Goal: Task Accomplishment & Management: Manage account settings

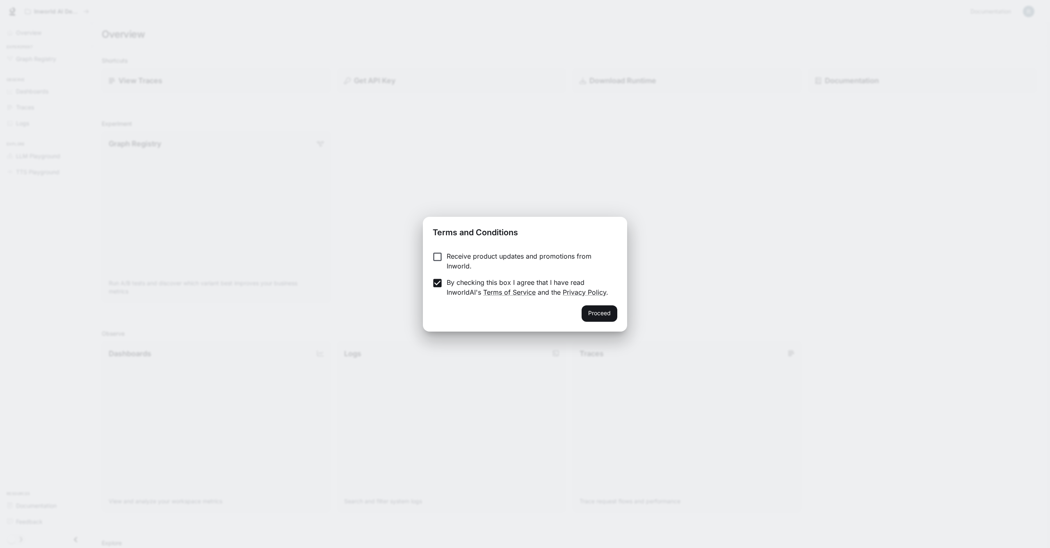
click at [624, 318] on div "Proceed" at bounding box center [525, 318] width 204 height 26
click at [614, 317] on button "Proceed" at bounding box center [599, 313] width 36 height 16
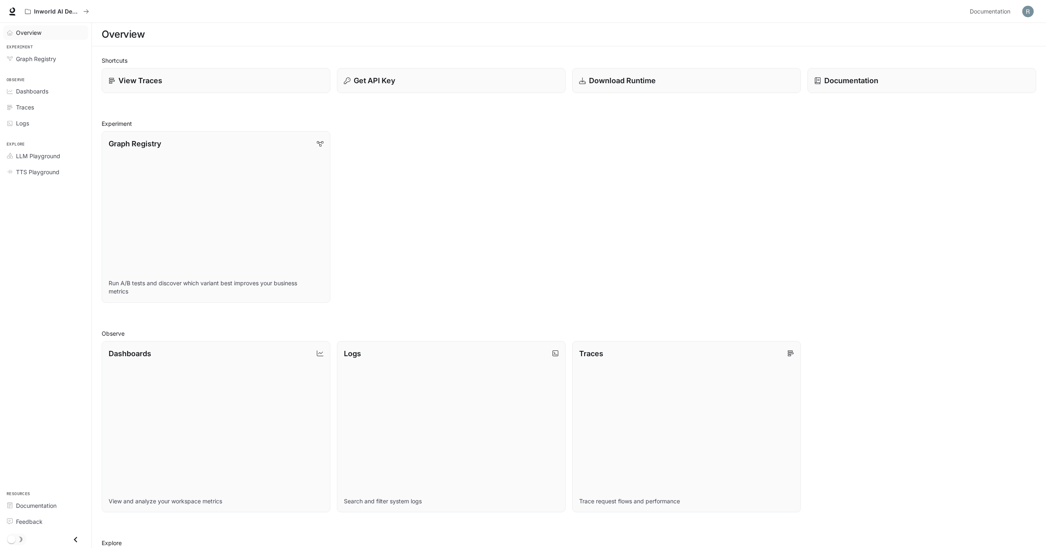
click at [32, 31] on span "Overview" at bounding box center [28, 32] width 25 height 9
click at [64, 10] on p "Inworld AI Demos" at bounding box center [57, 11] width 46 height 7
click at [88, 10] on icon "All workspaces" at bounding box center [86, 12] width 6 height 6
click at [11, 12] on icon at bounding box center [12, 10] width 5 height 6
click at [30, 58] on span "Graph Registry" at bounding box center [36, 59] width 40 height 9
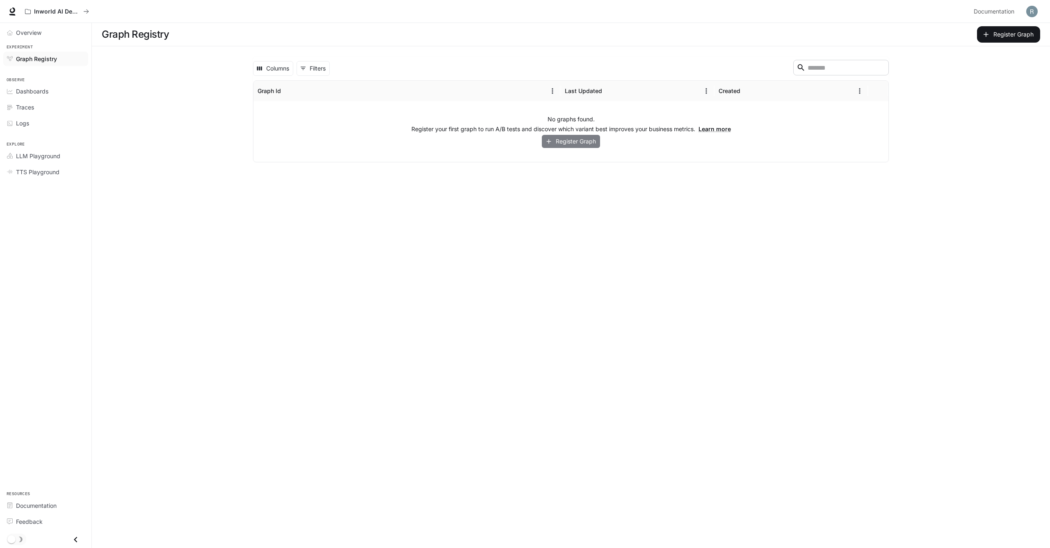
click at [552, 142] on button "Register Graph" at bounding box center [571, 142] width 58 height 14
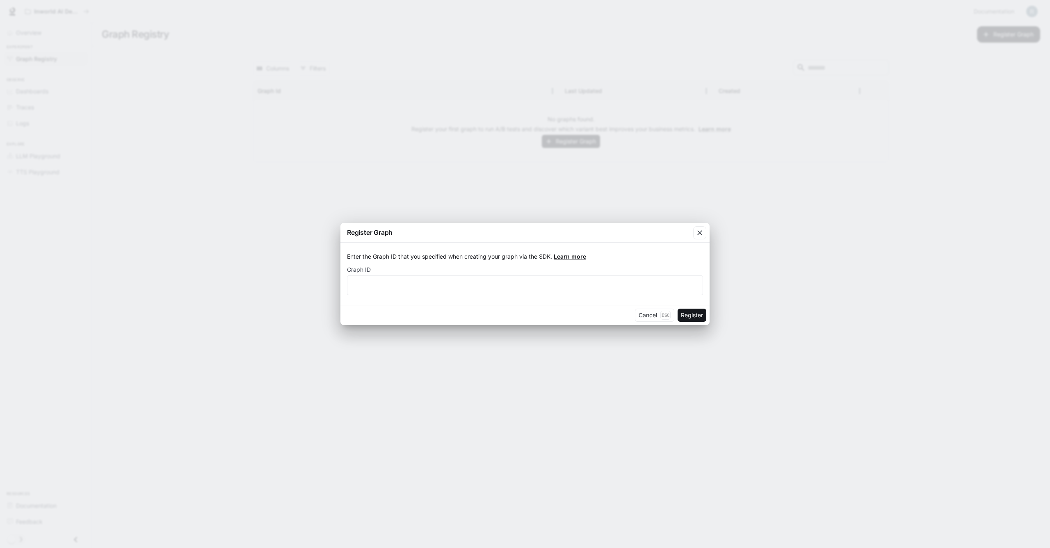
click at [572, 257] on link "Learn more" at bounding box center [570, 256] width 32 height 7
click at [647, 319] on button "Cancel Esc" at bounding box center [654, 315] width 39 height 13
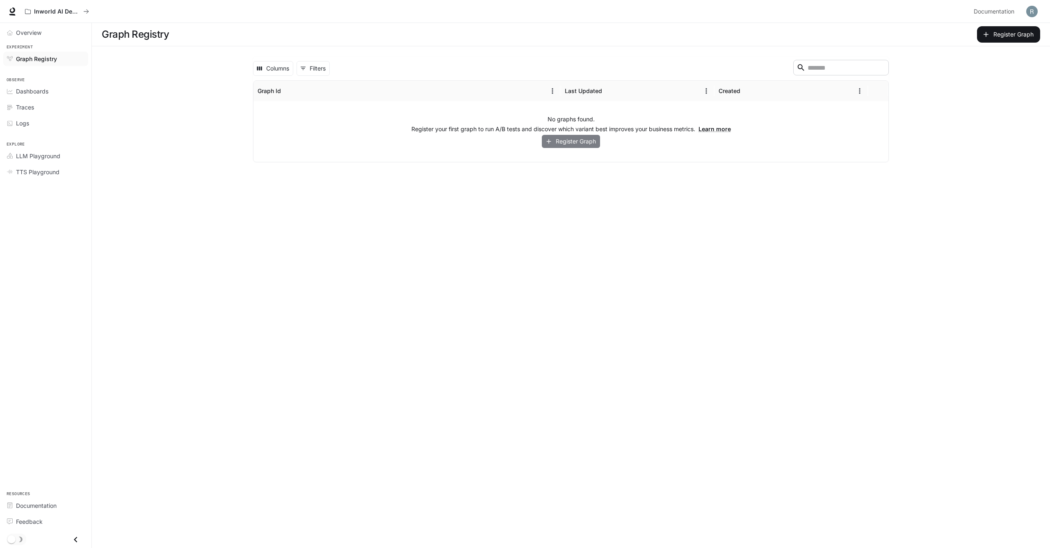
click at [577, 143] on button "Register Graph" at bounding box center [571, 142] width 58 height 14
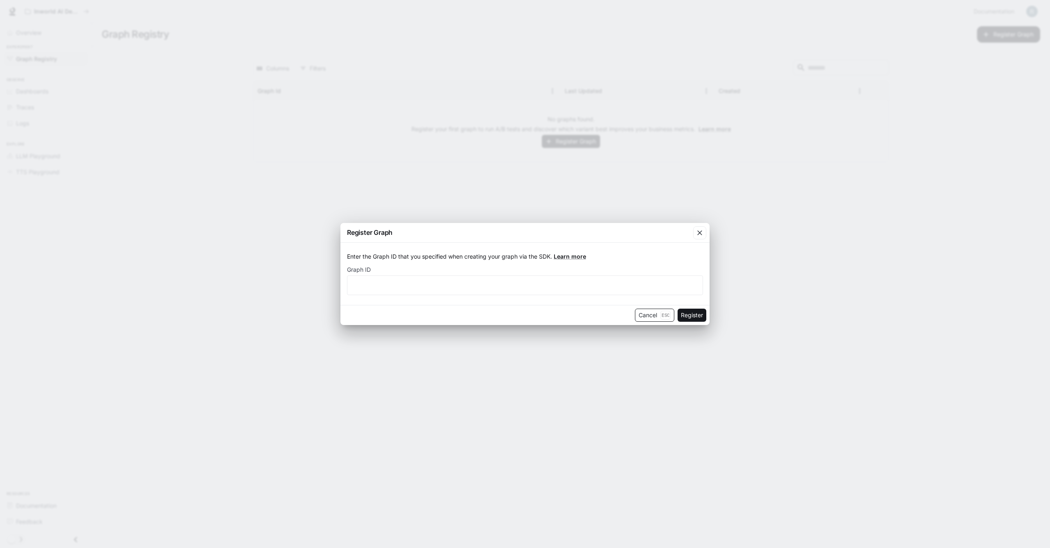
click at [667, 314] on p "Esc" at bounding box center [665, 315] width 10 height 9
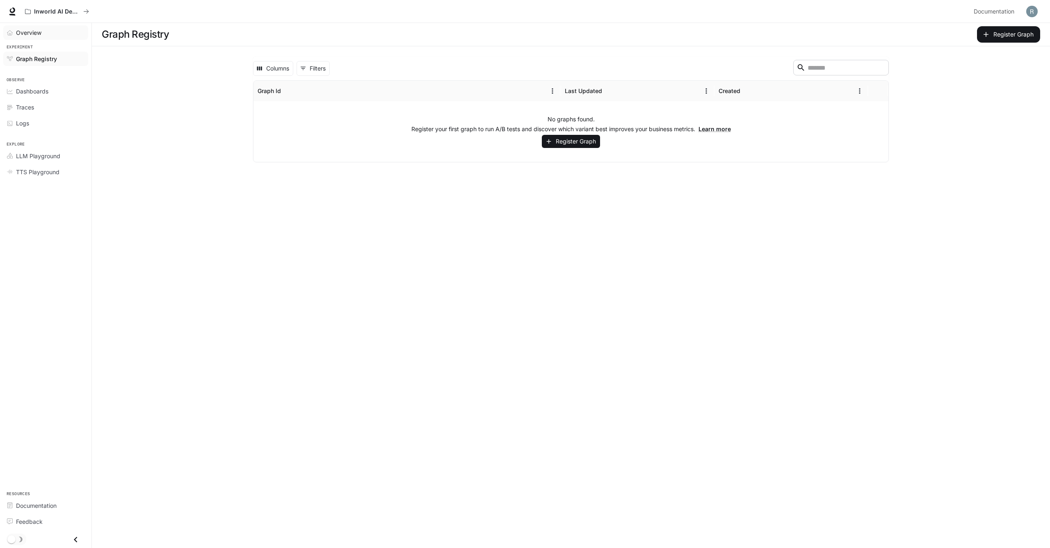
click at [21, 30] on span "Overview" at bounding box center [28, 32] width 25 height 9
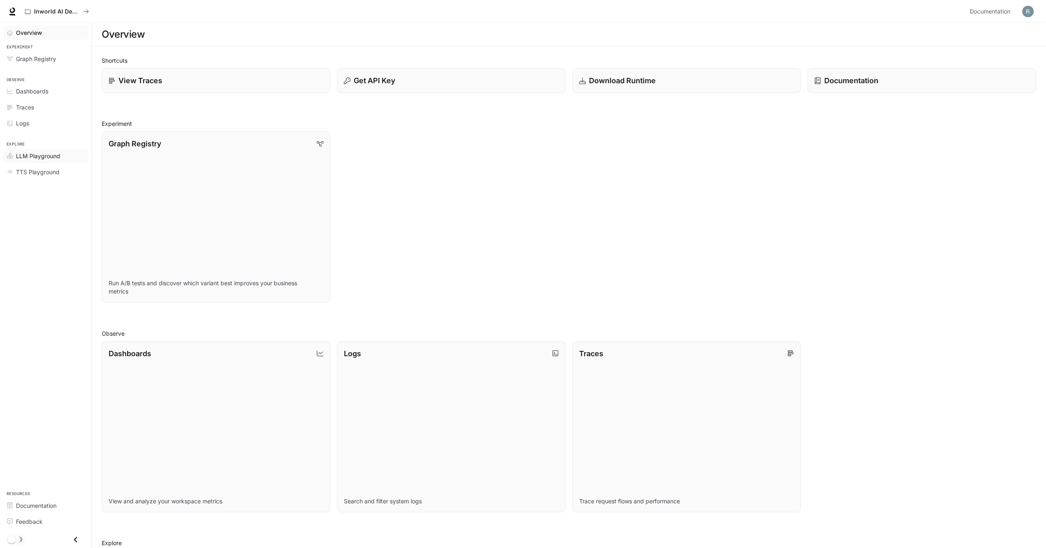
click at [30, 156] on span "LLM Playground" at bounding box center [38, 156] width 44 height 9
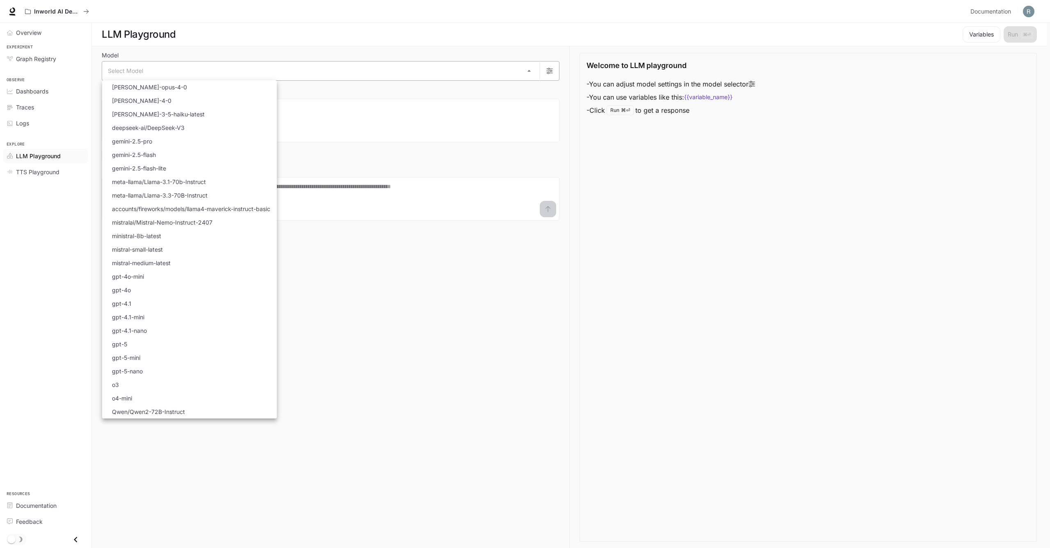
click at [468, 70] on body "Skip to main content Inworld AI Demos Documentation Documentation Portal Overvi…" at bounding box center [525, 274] width 1050 height 549
click at [203, 197] on p "meta-llama/Llama-3.3-70B-Instruct" at bounding box center [160, 195] width 96 height 9
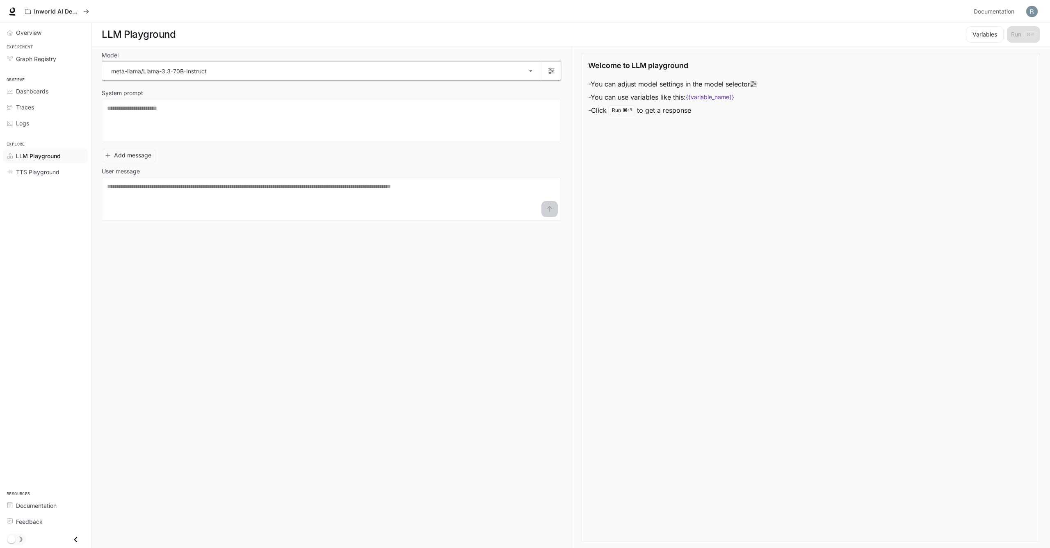
type input "**********"
click at [554, 66] on button "button" at bounding box center [549, 71] width 20 height 20
click at [419, 87] on div at bounding box center [525, 274] width 1050 height 548
click at [23, 35] on span "Overview" at bounding box center [28, 32] width 25 height 9
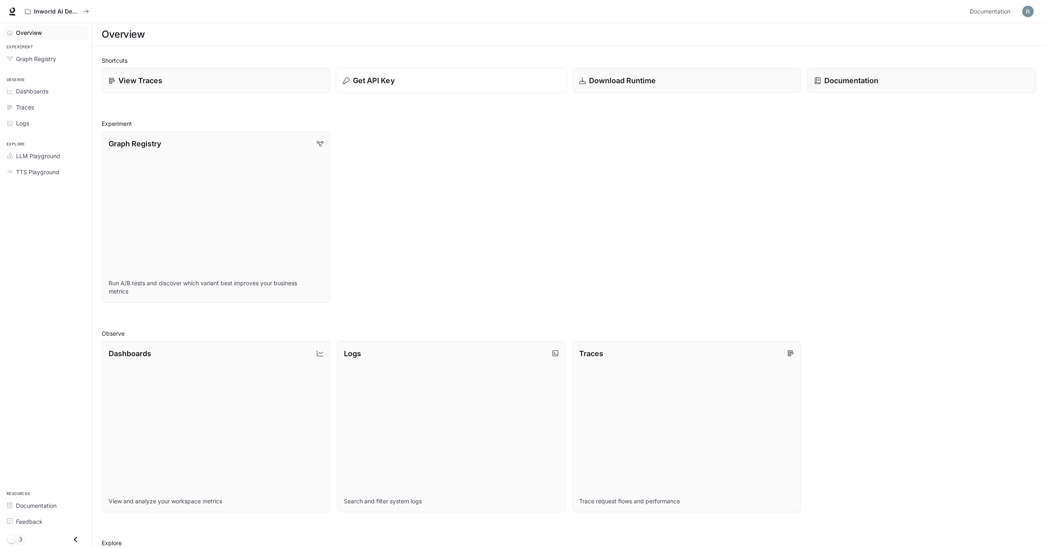
click at [371, 77] on p "Get API Key" at bounding box center [374, 80] width 42 height 11
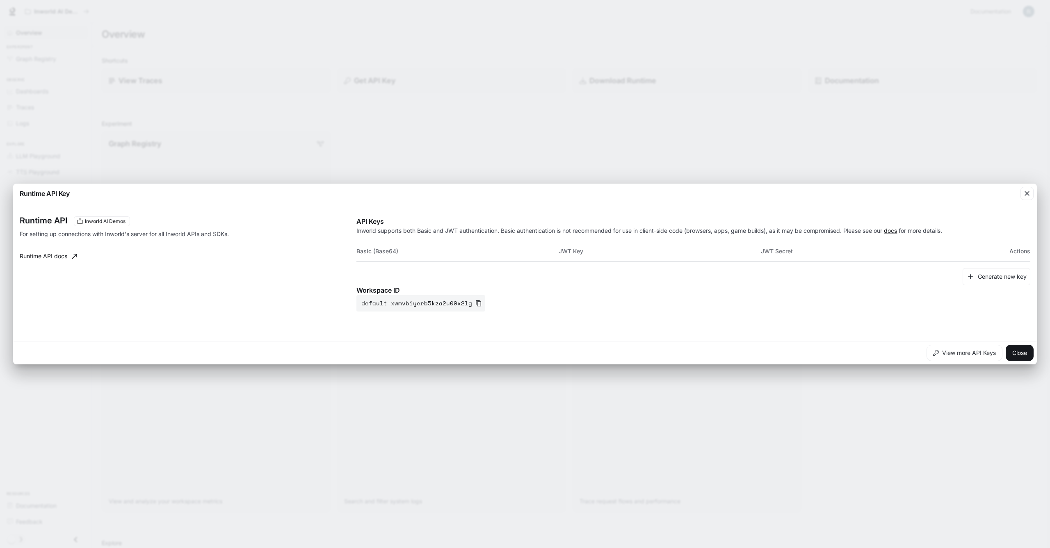
scroll to position [0, 21]
click at [975, 277] on button "Generate new key" at bounding box center [996, 277] width 68 height 18
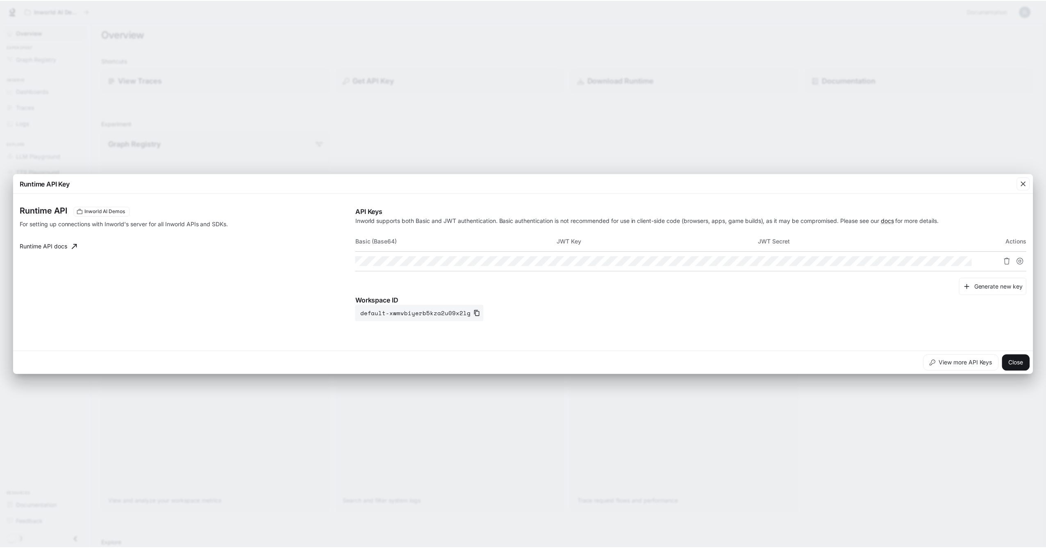
scroll to position [0, 0]
click at [544, 259] on icon "Copy Basic (Base64)" at bounding box center [542, 261] width 6 height 7
click at [1014, 368] on button "Close" at bounding box center [1019, 363] width 28 height 16
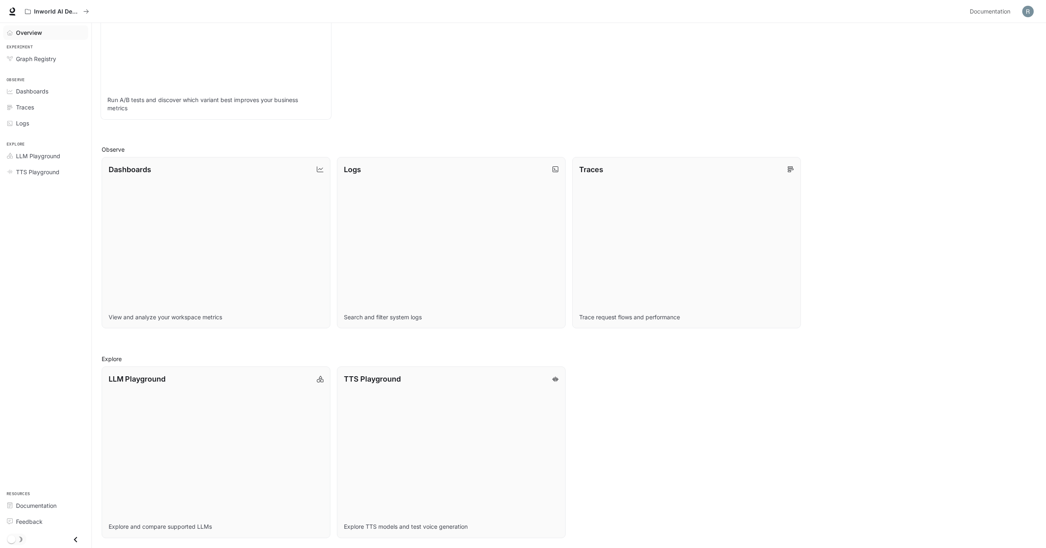
scroll to position [184, 0]
